Goal: Find specific page/section: Find specific page/section

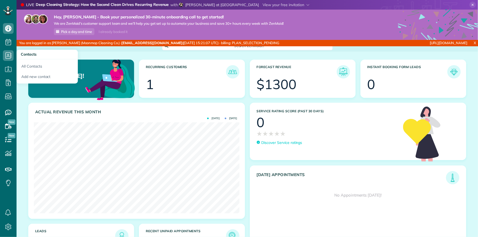
scroll to position [91, 205]
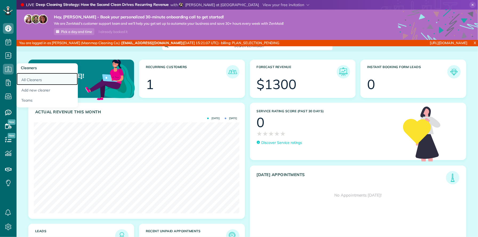
click at [27, 81] on link "All Cleaners" at bounding box center [47, 79] width 61 height 12
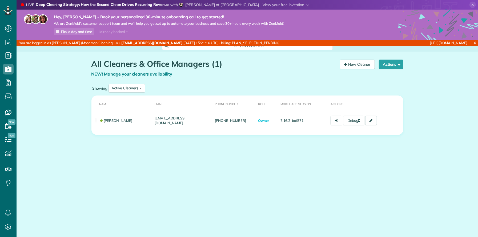
scroll to position [2, 2]
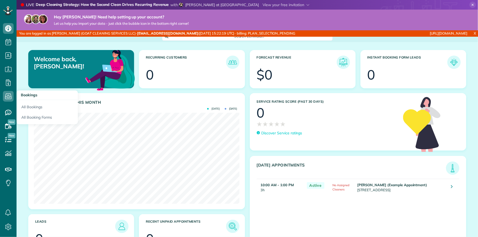
scroll to position [91, 205]
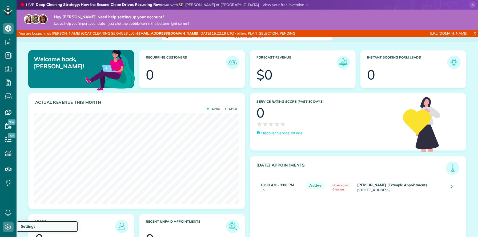
click at [23, 224] on span "Settings" at bounding box center [28, 226] width 15 height 5
